Goal: Task Accomplishment & Management: Manage account settings

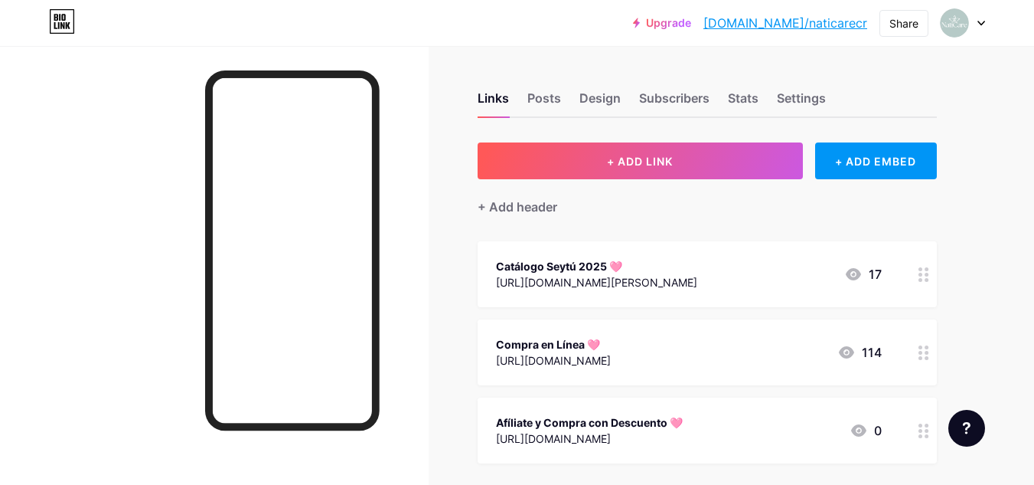
click at [467, 345] on div "Links Posts Design Subscribers Stats Settings + ADD LINK + ADD EMBED + Add head…" at bounding box center [501, 436] width 1002 height 780
click at [574, 274] on div "[URL][DOMAIN_NAME][PERSON_NAME]" at bounding box center [596, 282] width 201 height 16
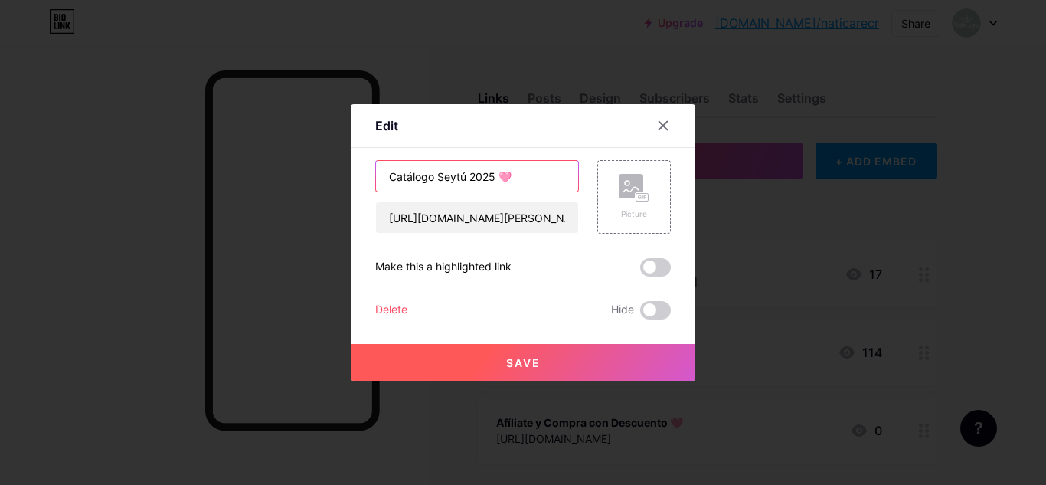
click at [469, 176] on input "Catálogo Seytú 2025 🩷" at bounding box center [477, 176] width 202 height 31
type input "Catálogo 2025 🩷"
click at [589, 362] on button "Save" at bounding box center [523, 362] width 345 height 37
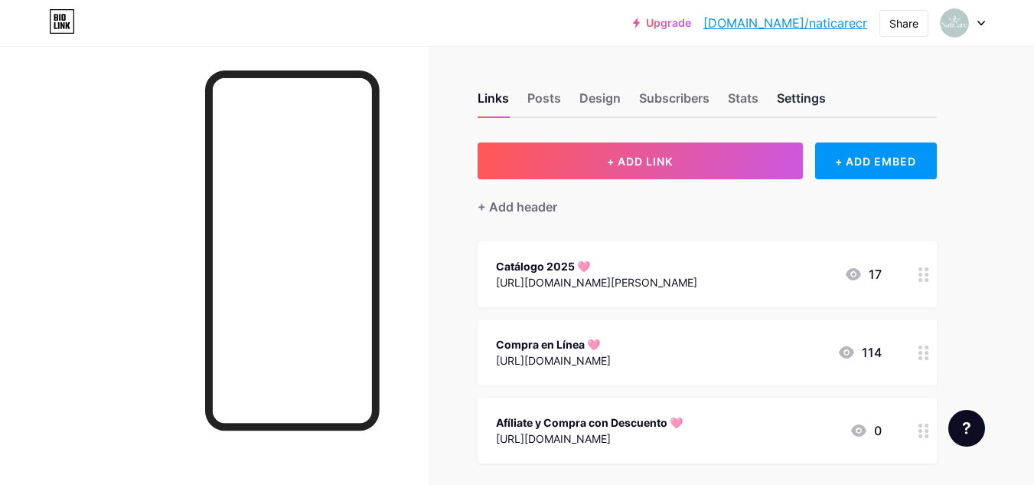
click at [806, 98] on div "Settings" at bounding box center [801, 103] width 49 height 28
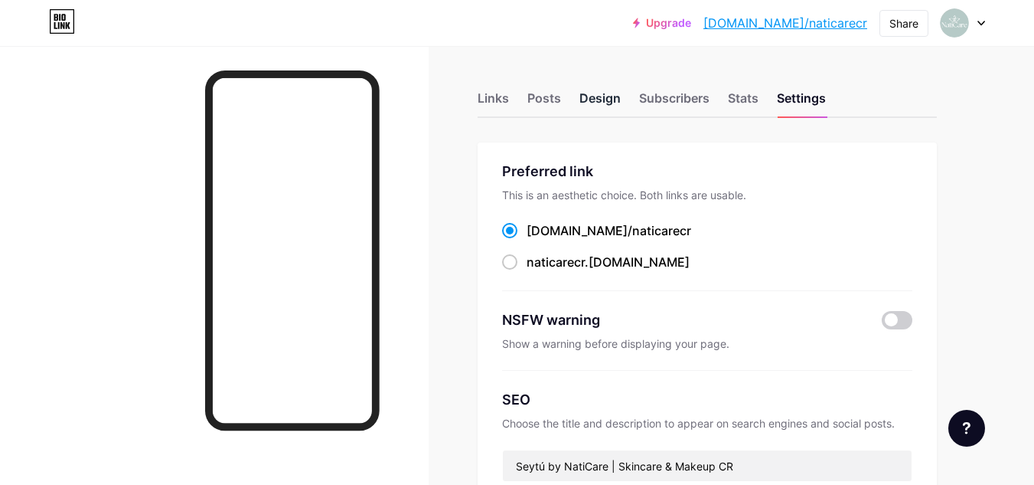
click at [600, 94] on div "Design" at bounding box center [600, 103] width 41 height 28
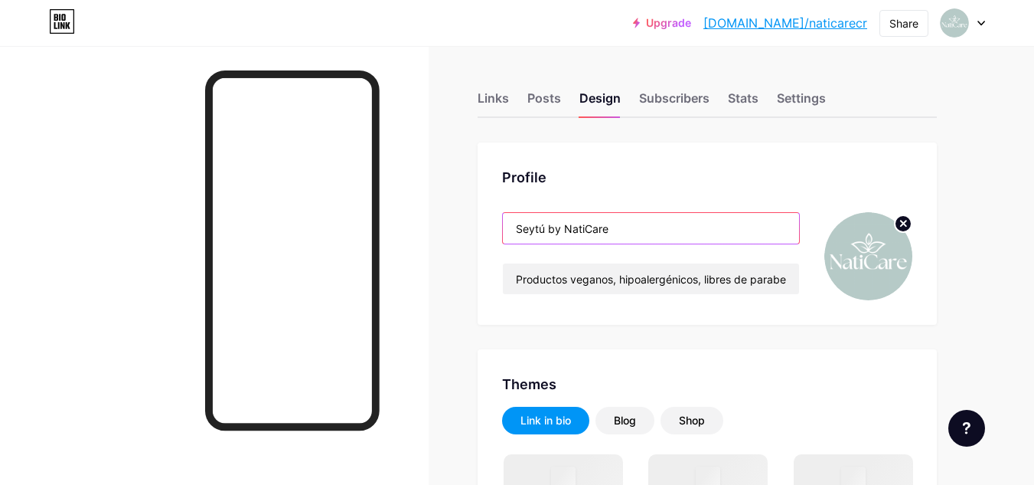
click at [557, 227] on input "Seytú by NatiCare" at bounding box center [651, 228] width 296 height 31
click at [566, 229] on input "Seytú by NatiCare" at bounding box center [651, 228] width 296 height 31
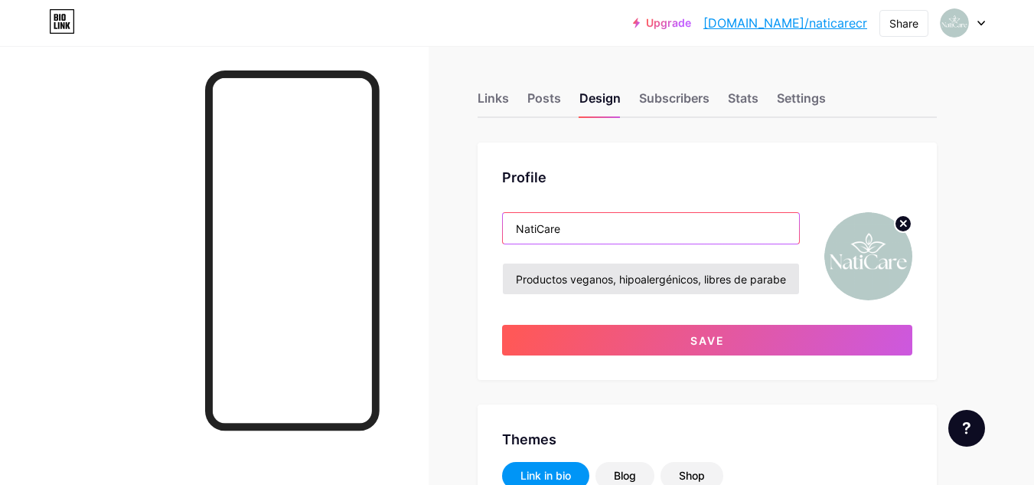
type input "NatiCare"
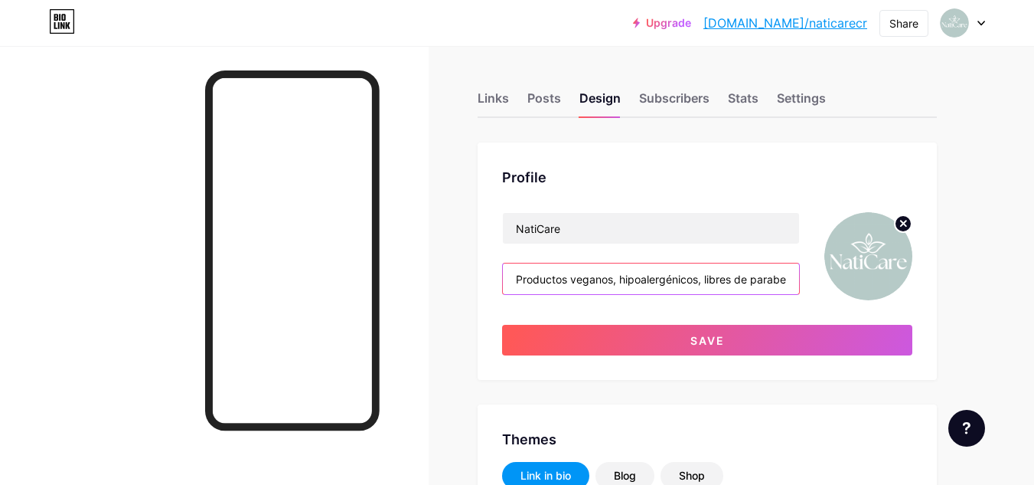
click at [572, 273] on input "Productos veganos, hipoalergénicos, libres de parabenos y crueldad animal 🌱" at bounding box center [651, 278] width 296 height 31
click at [532, 289] on input "Productos veganos, hipoalergénicos, libres de parabenos y crueldad animal 🌱" at bounding box center [651, 278] width 296 height 31
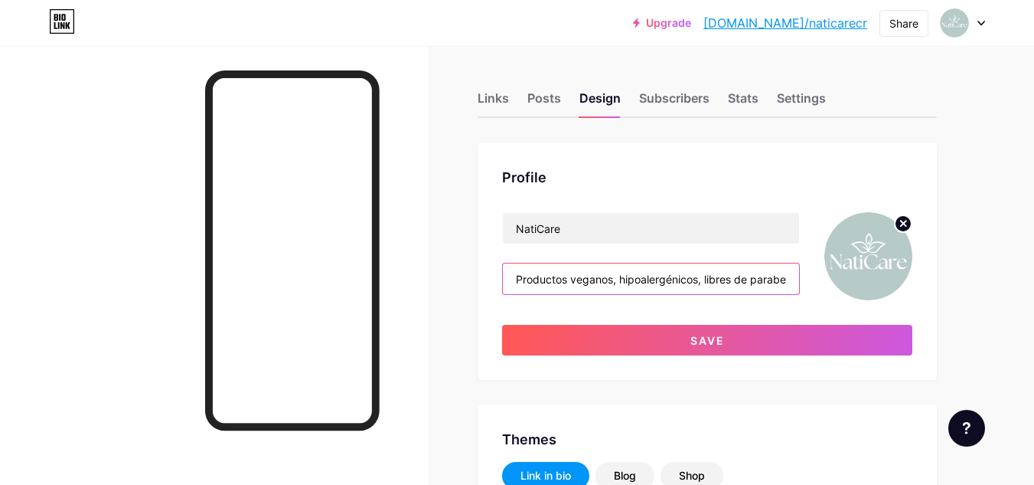
click at [532, 289] on input "Productos veganos, hipoalergénicos, libres de parabenos y crueldad animal 🌱" at bounding box center [651, 278] width 296 height 31
click at [511, 277] on input "Bienestar" at bounding box center [651, 278] width 296 height 31
paste input "🩷"
paste input "🌱"
click at [600, 277] on input "Nutricosmética | Bienestar y Belleza 🩷🌱" at bounding box center [651, 278] width 296 height 31
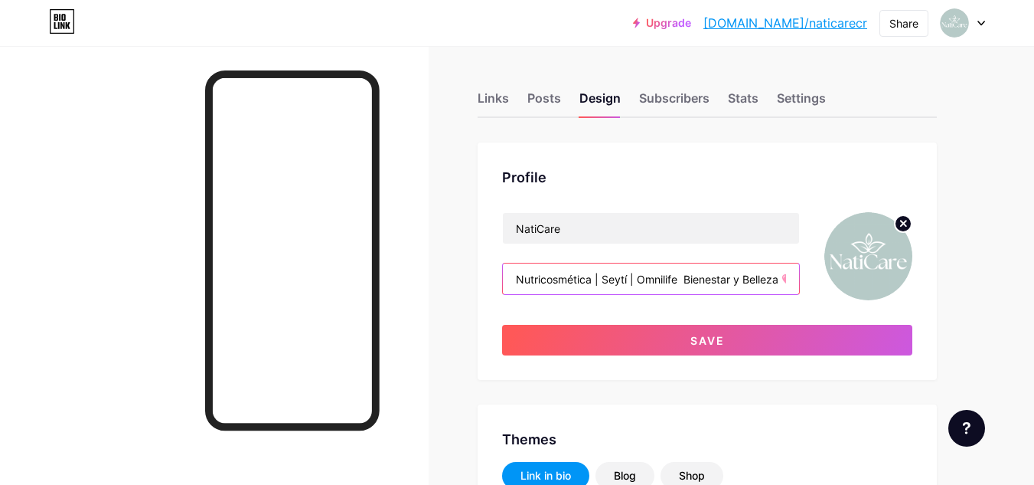
click at [628, 282] on input "Nutricosmética | Seytí | Omnilife Bienestar y Belleza 🩷🌱" at bounding box center [651, 278] width 296 height 31
click at [690, 279] on input "Nutricosmética | Seytú | Omnilife Bienestar y Belleza 🩷🌱" at bounding box center [651, 278] width 296 height 31
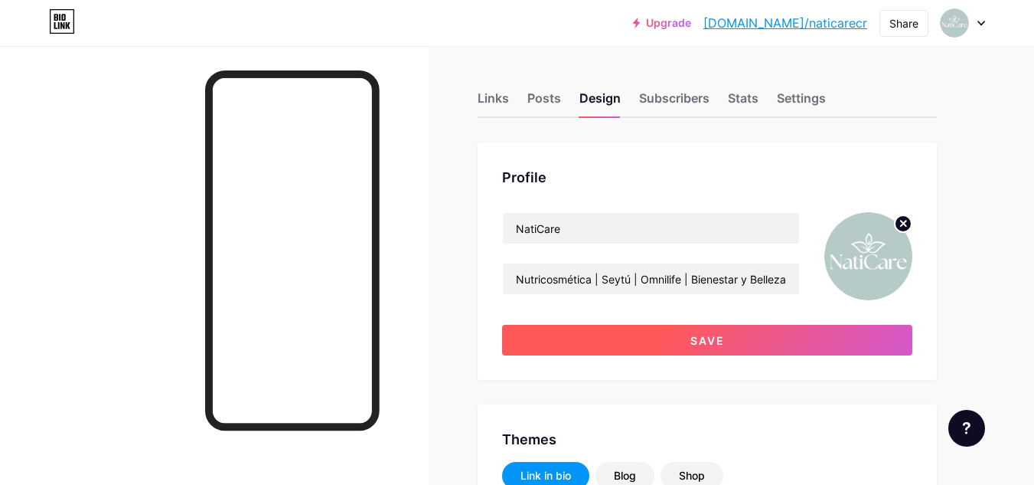
click at [672, 335] on button "Save" at bounding box center [707, 340] width 410 height 31
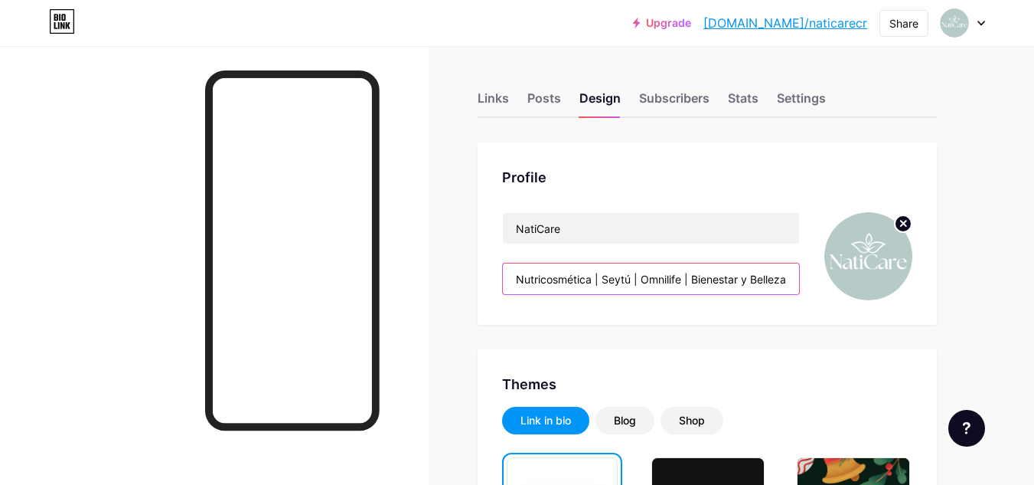
scroll to position [0, 34]
drag, startPoint x: 691, startPoint y: 279, endPoint x: 822, endPoint y: 296, distance: 132.8
click at [822, 296] on div "NatiCare Nutricosmética | Seytú | Omnilife | Bienestar y Belleza 🩷🌱" at bounding box center [707, 256] width 410 height 88
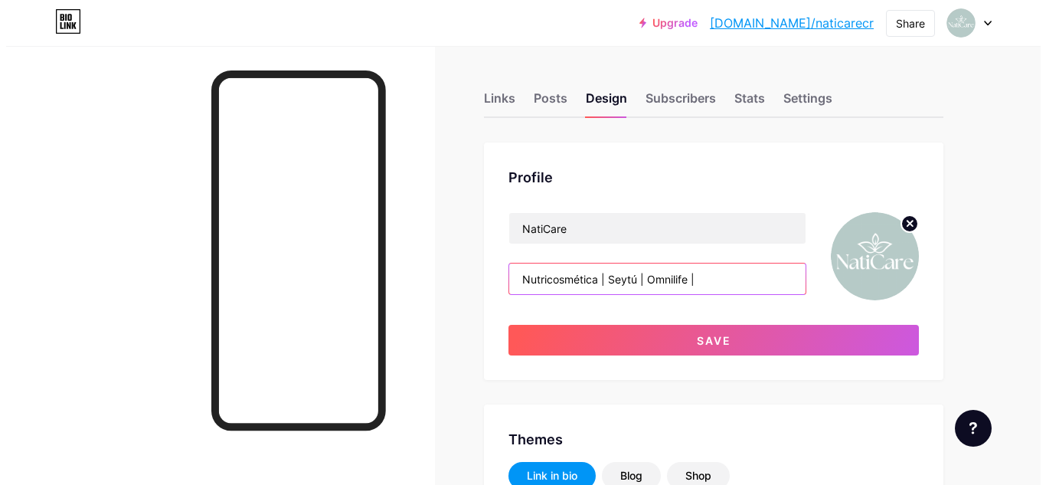
scroll to position [0, 0]
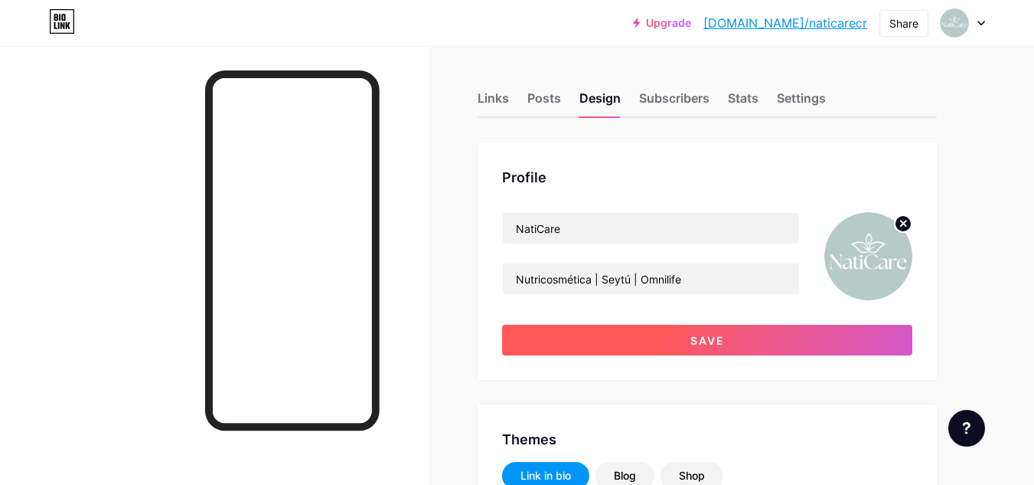
click at [730, 339] on button "Save" at bounding box center [707, 340] width 410 height 31
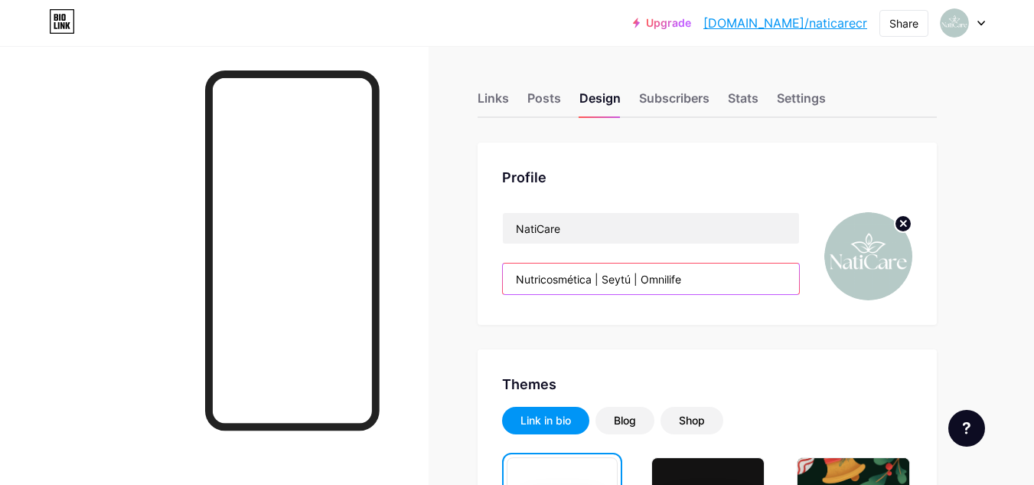
click at [719, 273] on input "Nutricosmética | Seytú | Omnilife" at bounding box center [651, 278] width 296 height 31
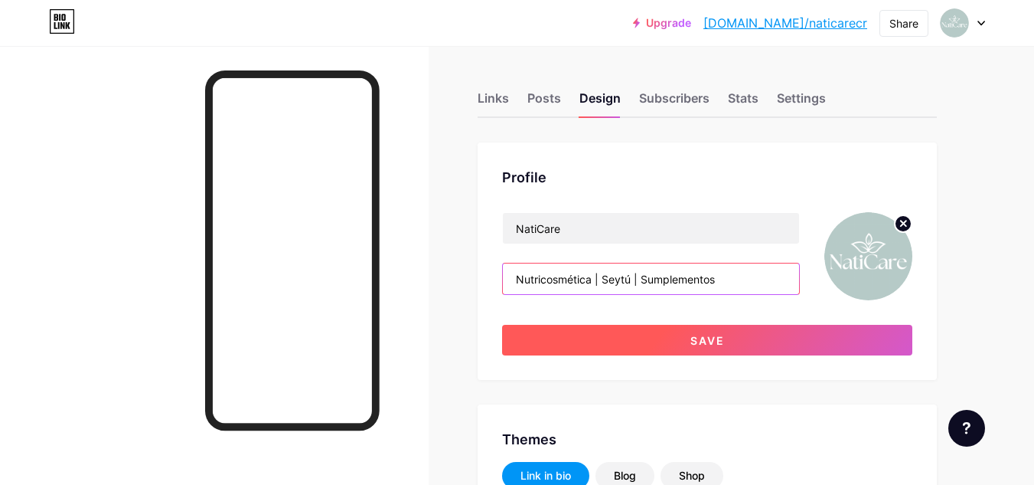
type input "Nutricosmética | Seytú | Sumplementos"
click at [732, 337] on button "Save" at bounding box center [707, 340] width 410 height 31
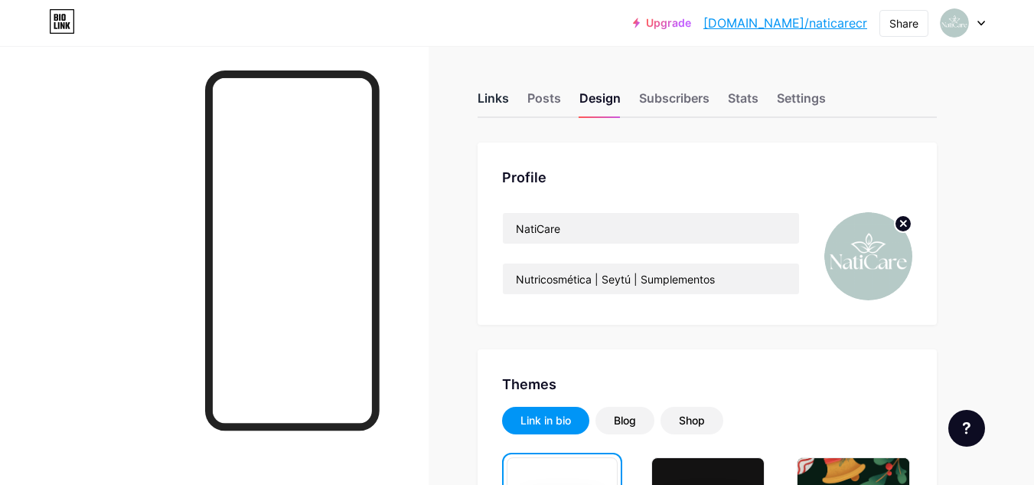
click at [505, 100] on div "Links" at bounding box center [493, 103] width 31 height 28
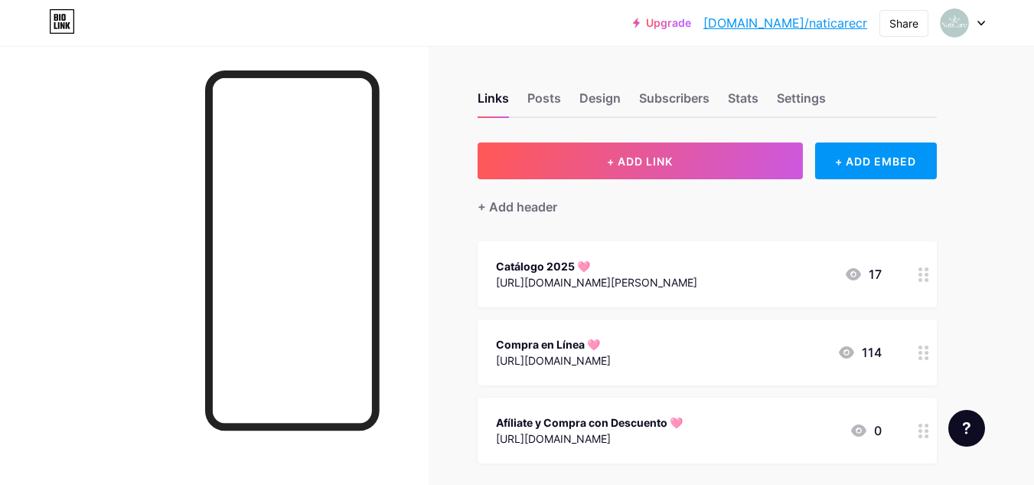
click at [698, 274] on div "[URL][DOMAIN_NAME][PERSON_NAME]" at bounding box center [596, 282] width 201 height 16
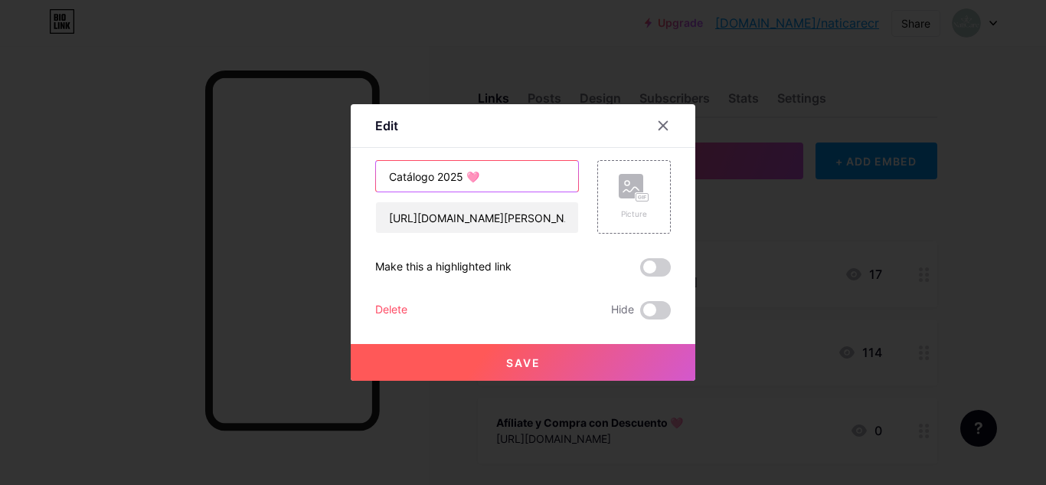
click at [439, 178] on input "Catálogo 2025 🩷" at bounding box center [477, 176] width 202 height 31
type input "Catálogo Seytú 2025 🩷"
click at [579, 362] on button "Save" at bounding box center [523, 362] width 345 height 37
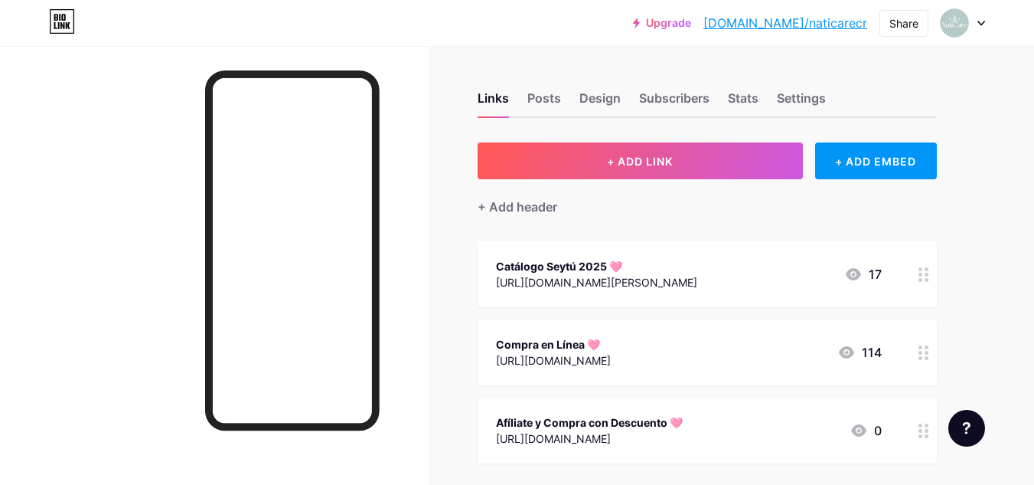
click at [555, 345] on div "Compra en Línea 🩷" at bounding box center [553, 344] width 115 height 16
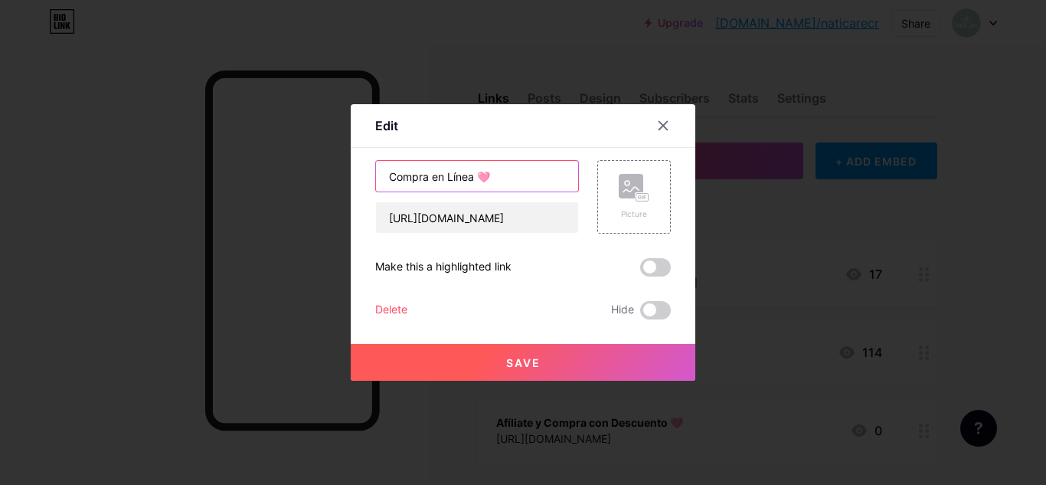
click at [479, 182] on input "Compra en Línea 🩷" at bounding box center [477, 176] width 202 height 31
type input "Compra en Línea Seytú + Suplementos🩷"
click at [539, 368] on span "Save" at bounding box center [523, 362] width 34 height 13
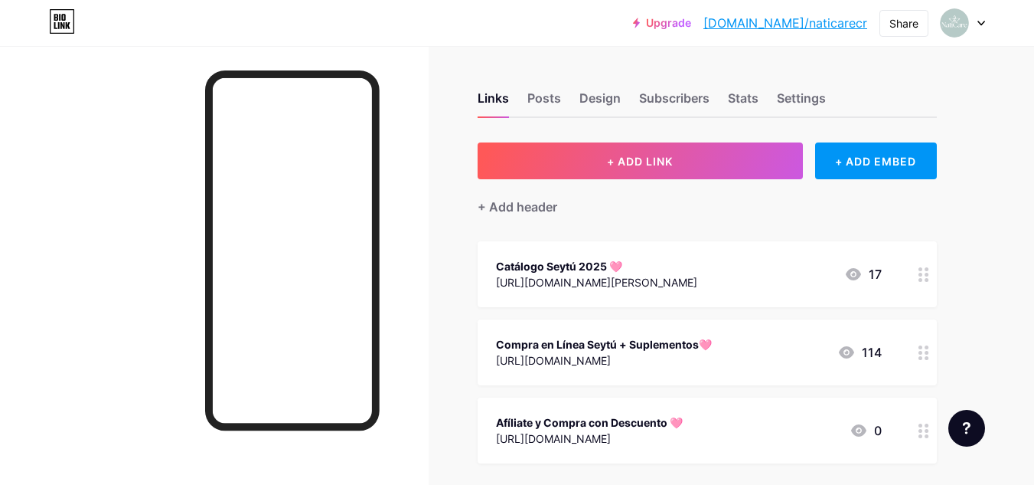
click at [521, 417] on div "Afíliate y Compra con Descuento 🩷" at bounding box center [589, 422] width 187 height 16
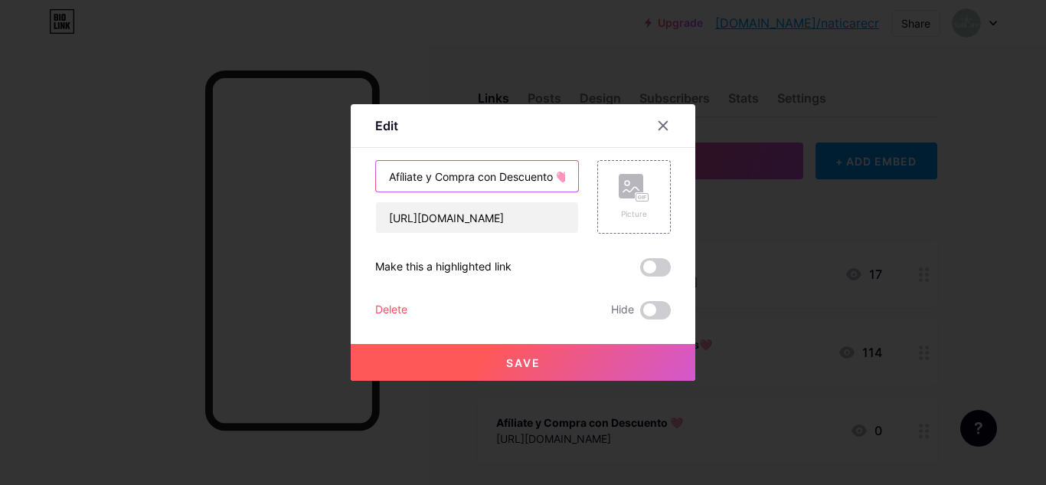
click at [423, 178] on input "Afíliate y Compra con Descuento 🩷" at bounding box center [477, 176] width 202 height 31
type input "Afíliate en Línea y Compra con Descuento 🩷"
click at [494, 374] on button "Save" at bounding box center [523, 362] width 345 height 37
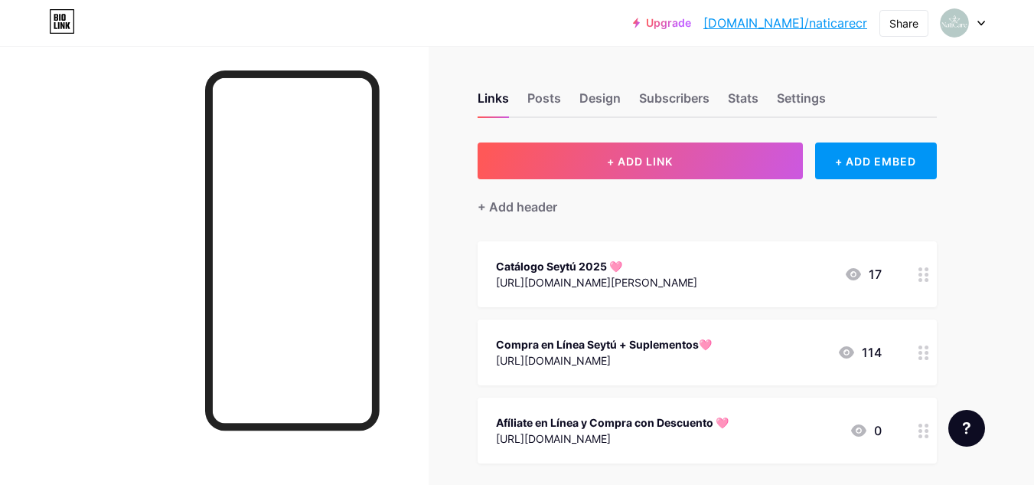
click at [574, 423] on div "Afíliate en Línea y Compra con Descuento 🩷" at bounding box center [612, 422] width 233 height 16
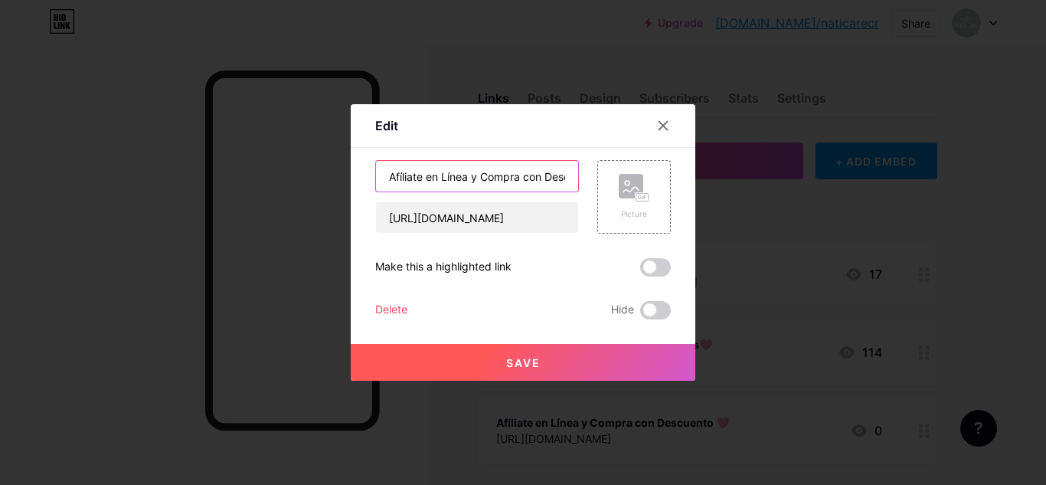
click at [485, 178] on input "Afíliate en Línea y Compra con Descuento 🩷" at bounding box center [477, 176] width 202 height 31
type input "Afíliate y Compra con Descuento 🩷"
click at [502, 354] on button "Save" at bounding box center [523, 362] width 345 height 37
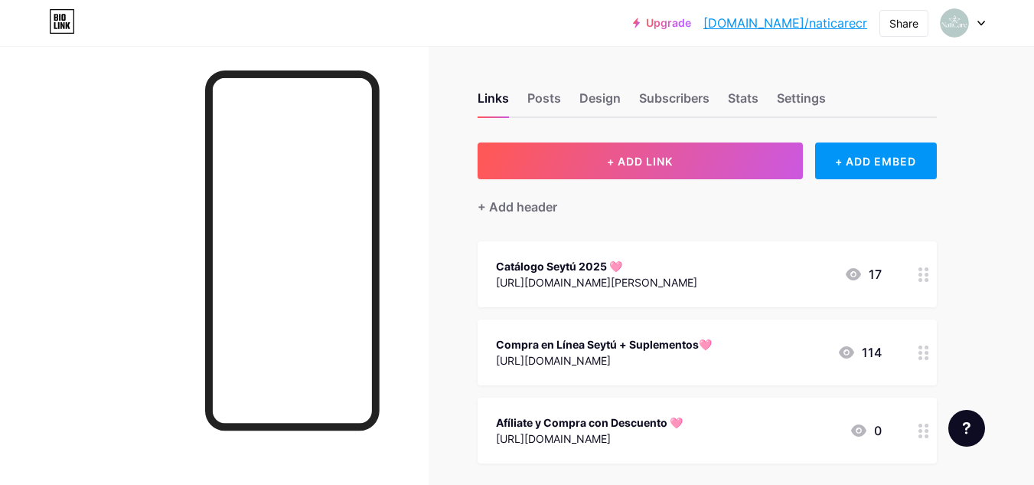
click at [574, 355] on div "[URL][DOMAIN_NAME]" at bounding box center [604, 360] width 216 height 16
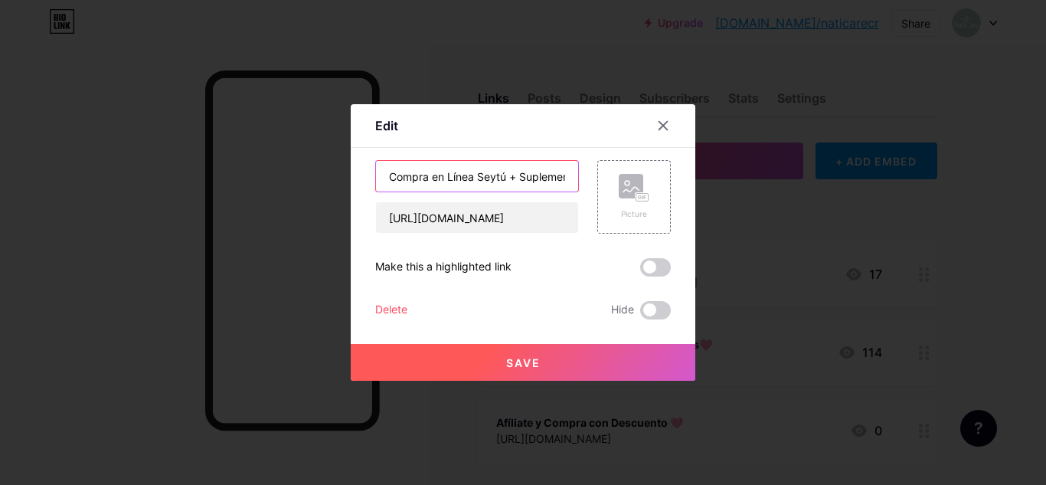
click at [525, 161] on input "Compra en Línea Seytú + Suplementos🩷" at bounding box center [477, 176] width 202 height 31
click at [551, 178] on input "Compra en Línea Seytú + Suplementos🩷" at bounding box center [477, 176] width 202 height 31
type input "Compra en Línea Seytú + Suplementos 🩷"
click at [533, 356] on span "Save" at bounding box center [523, 362] width 34 height 13
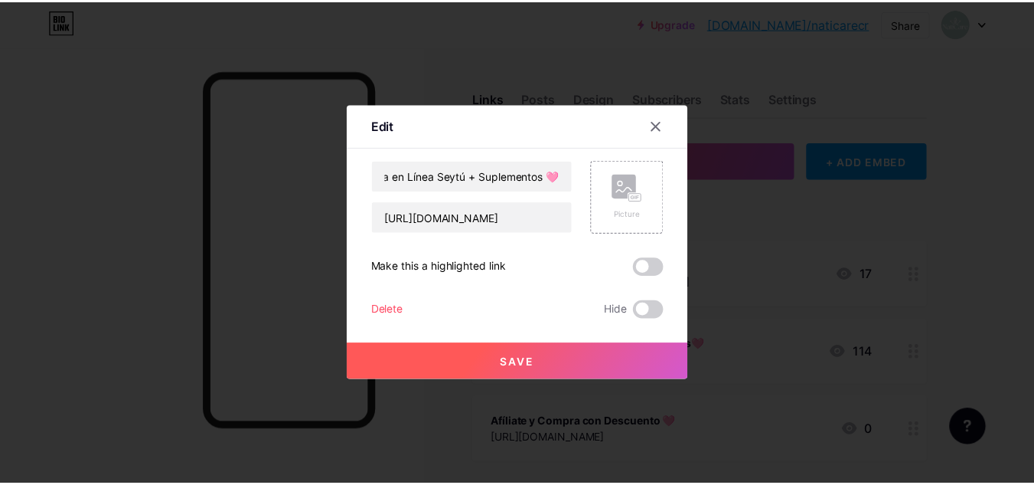
scroll to position [0, 0]
